Goal: Task Accomplishment & Management: Use online tool/utility

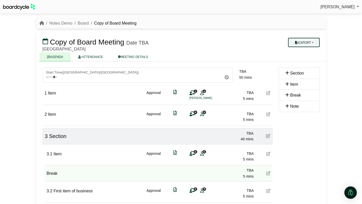
click at [292, 44] on button "Export" at bounding box center [303, 42] width 31 height 9
click at [293, 52] on icon at bounding box center [292, 52] width 5 height 4
click at [80, 23] on link "Board" at bounding box center [83, 23] width 11 height 4
